Goal: Task Accomplishment & Management: Use online tool/utility

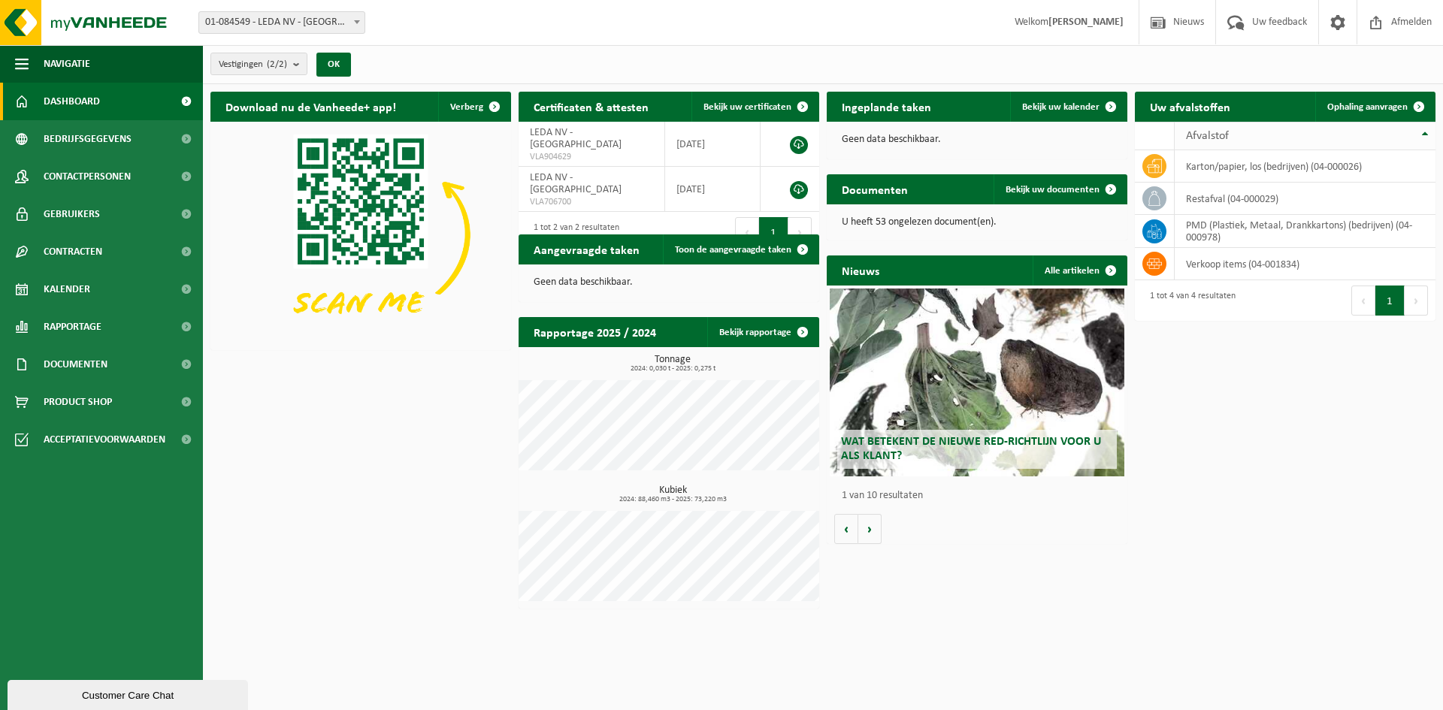
drag, startPoint x: 1377, startPoint y: 103, endPoint x: 1317, endPoint y: 126, distance: 64.5
click at [1377, 102] on span "Ophaling aanvragen" at bounding box center [1367, 107] width 80 height 10
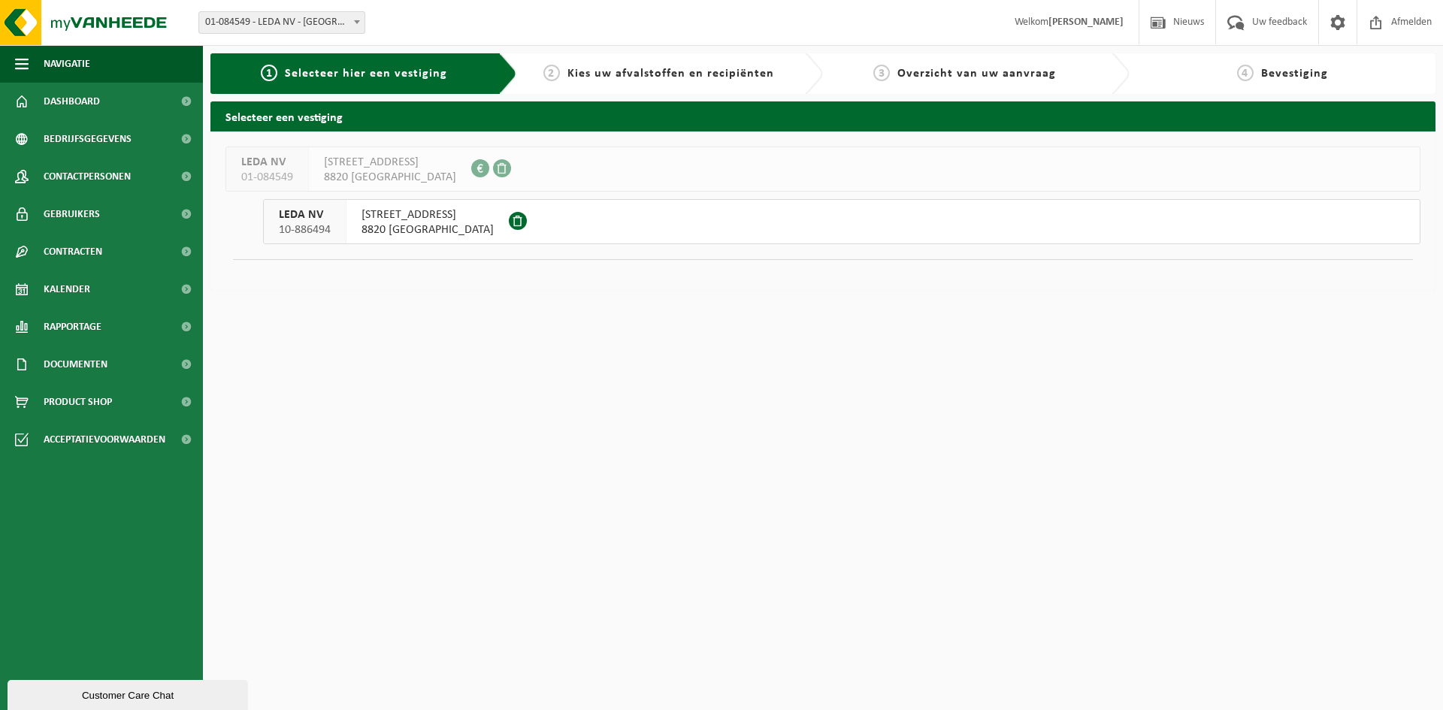
click at [405, 233] on span "8820 TORHOUT" at bounding box center [428, 229] width 132 height 15
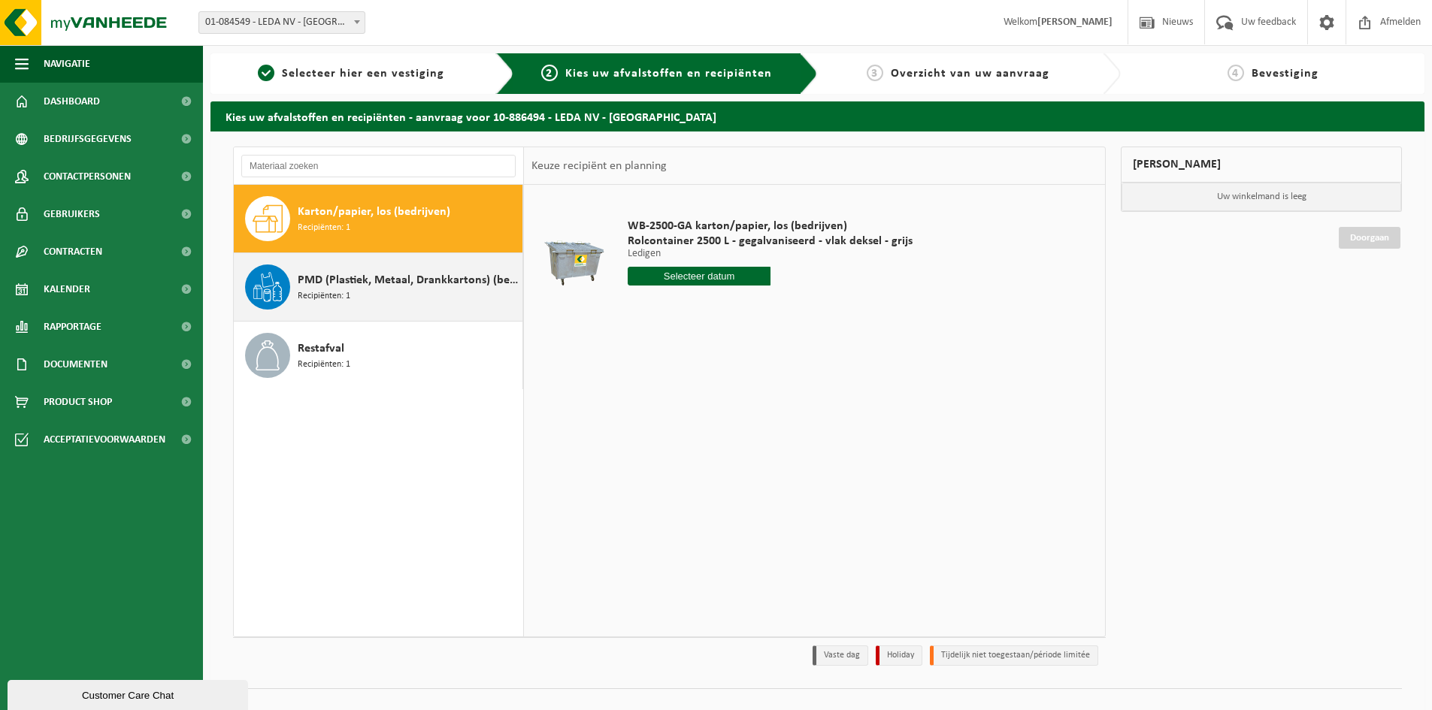
click at [360, 294] on div "PMD (Plastiek, Metaal, Drankkartons) (bedrijven) Recipiënten: 1" at bounding box center [408, 287] width 221 height 45
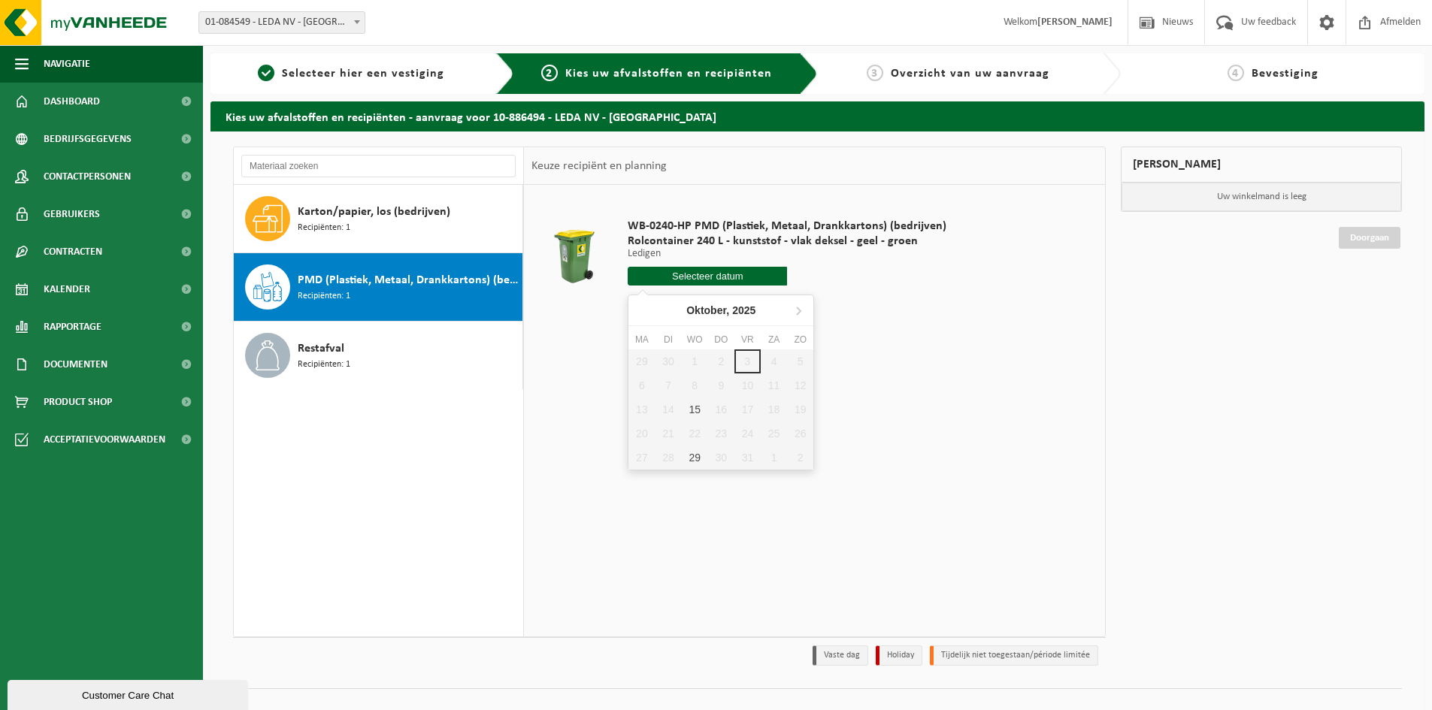
click at [712, 274] on input "text" at bounding box center [707, 276] width 159 height 19
click at [701, 406] on div "15" at bounding box center [695, 410] width 26 height 24
type input "Van 2025-10-15"
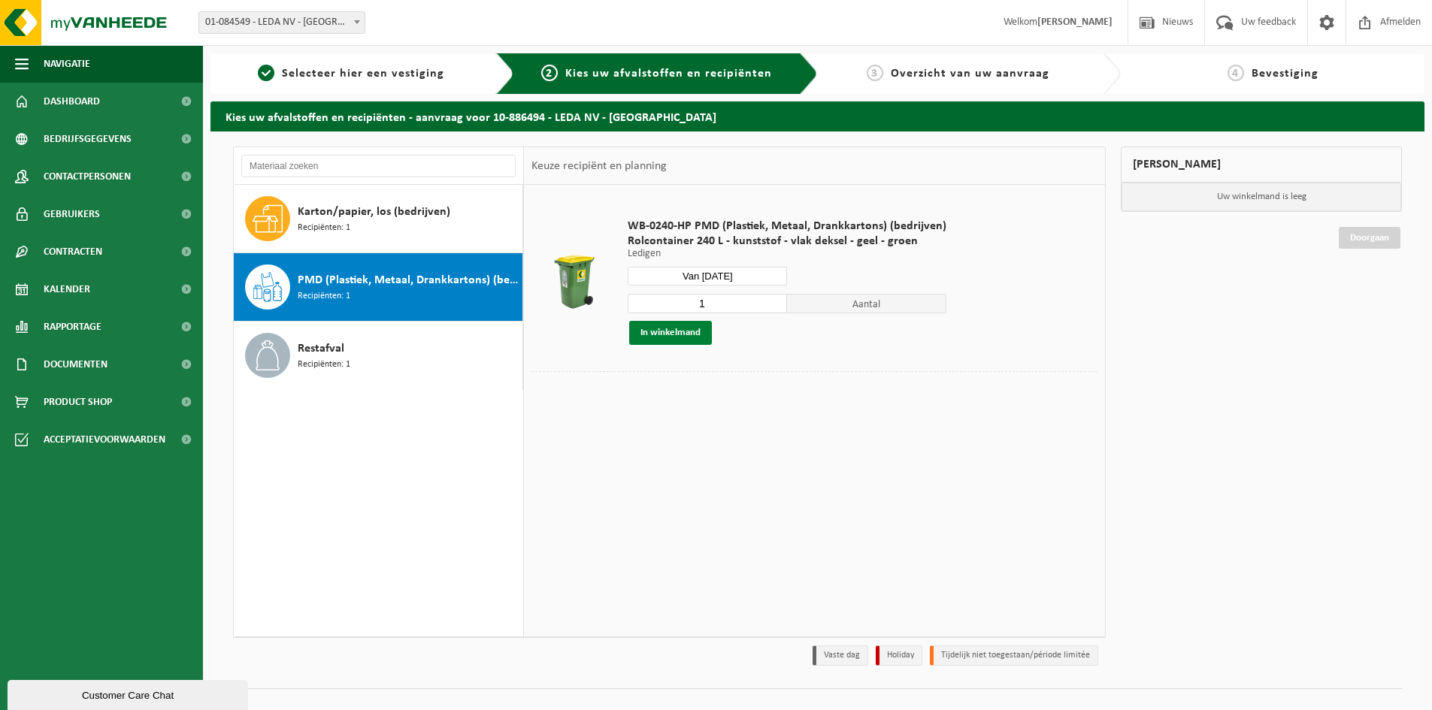
click at [684, 332] on button "In winkelmand" at bounding box center [670, 333] width 83 height 24
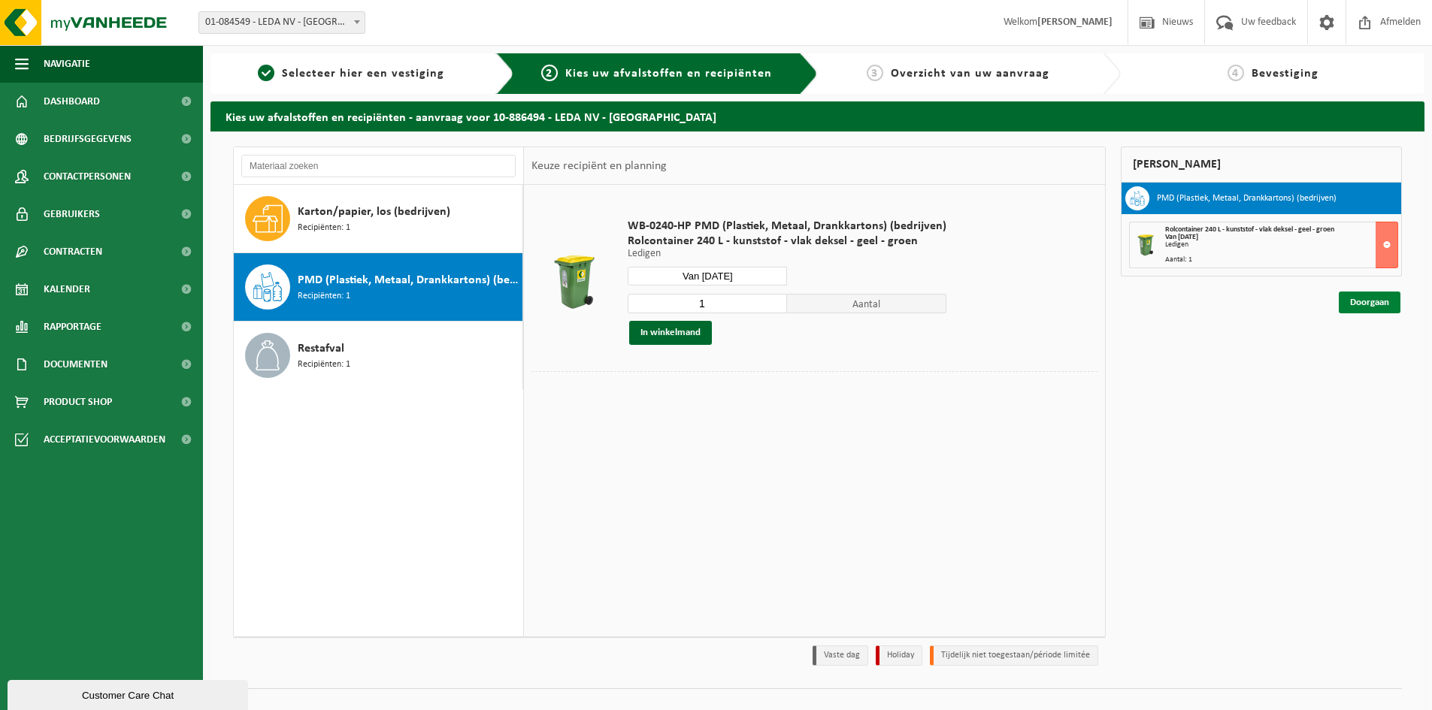
click at [1354, 295] on link "Doorgaan" at bounding box center [1370, 303] width 62 height 22
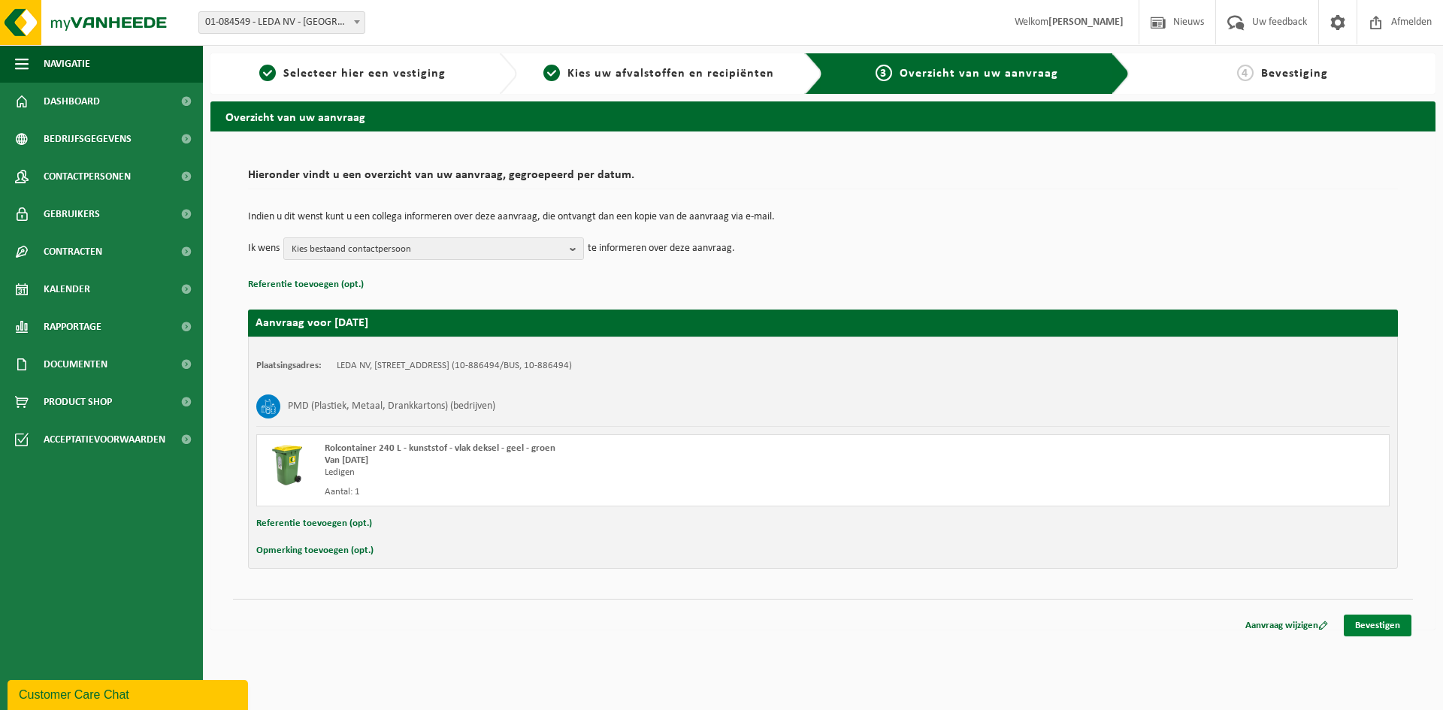
click at [1371, 628] on link "Bevestigen" at bounding box center [1378, 626] width 68 height 22
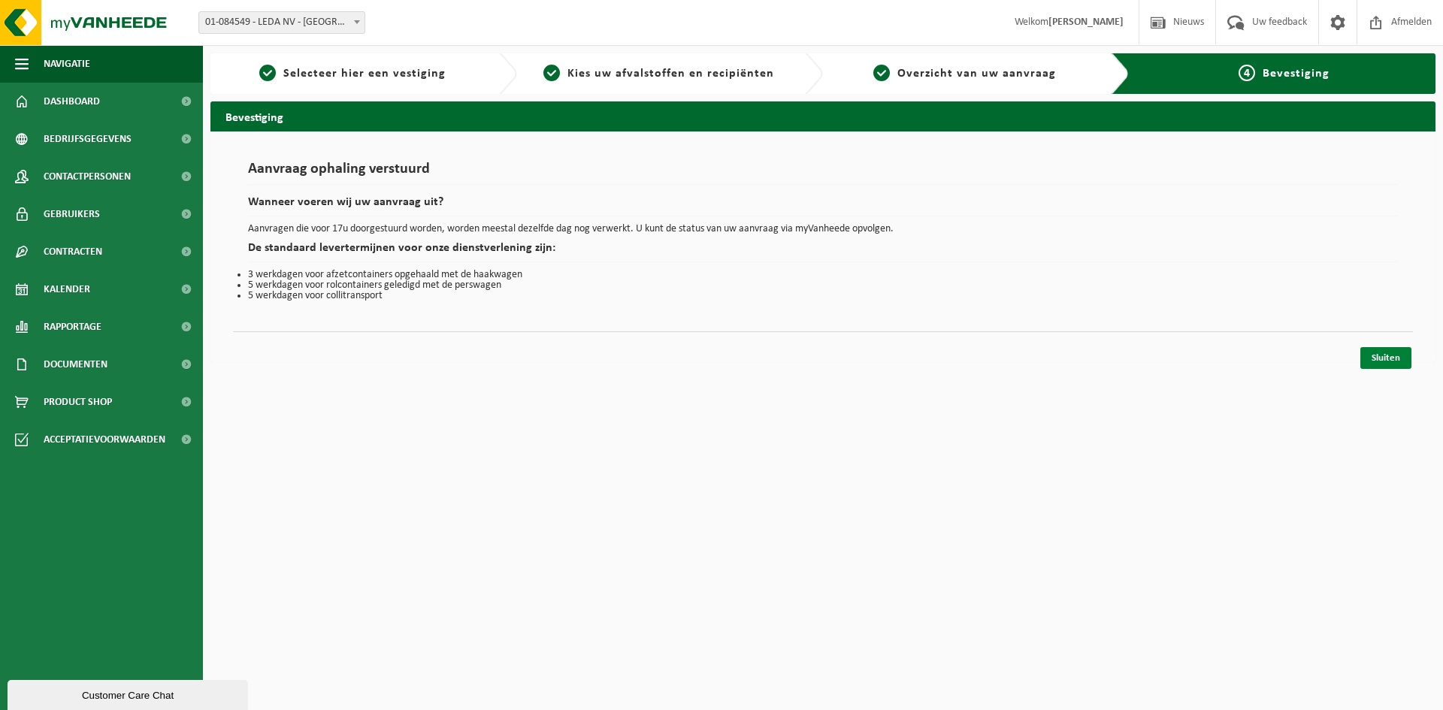
click at [1389, 359] on link "Sluiten" at bounding box center [1385, 358] width 51 height 22
